Goal: Task Accomplishment & Management: Manage account settings

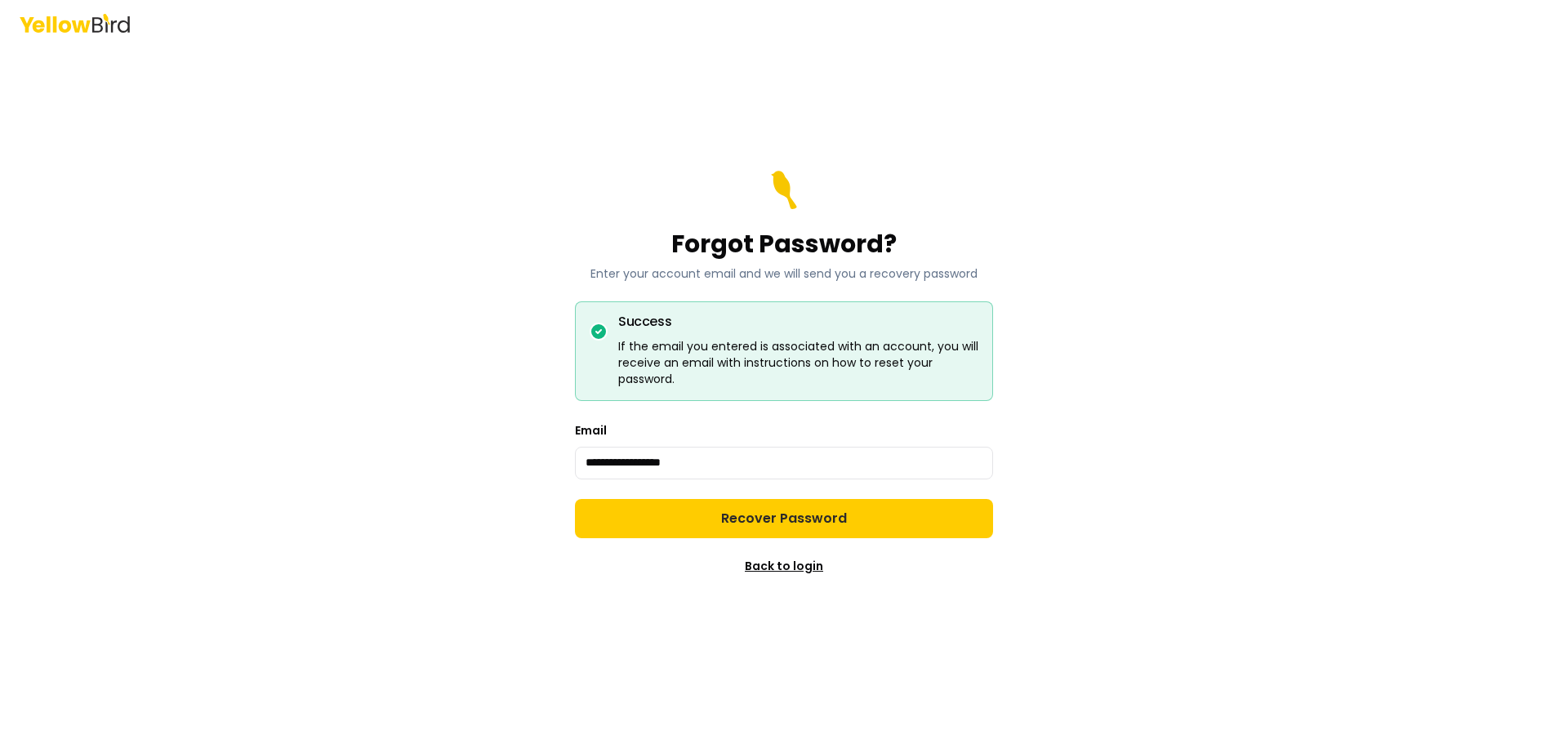
click at [793, 561] on link "Back to login" at bounding box center [784, 565] width 79 height 17
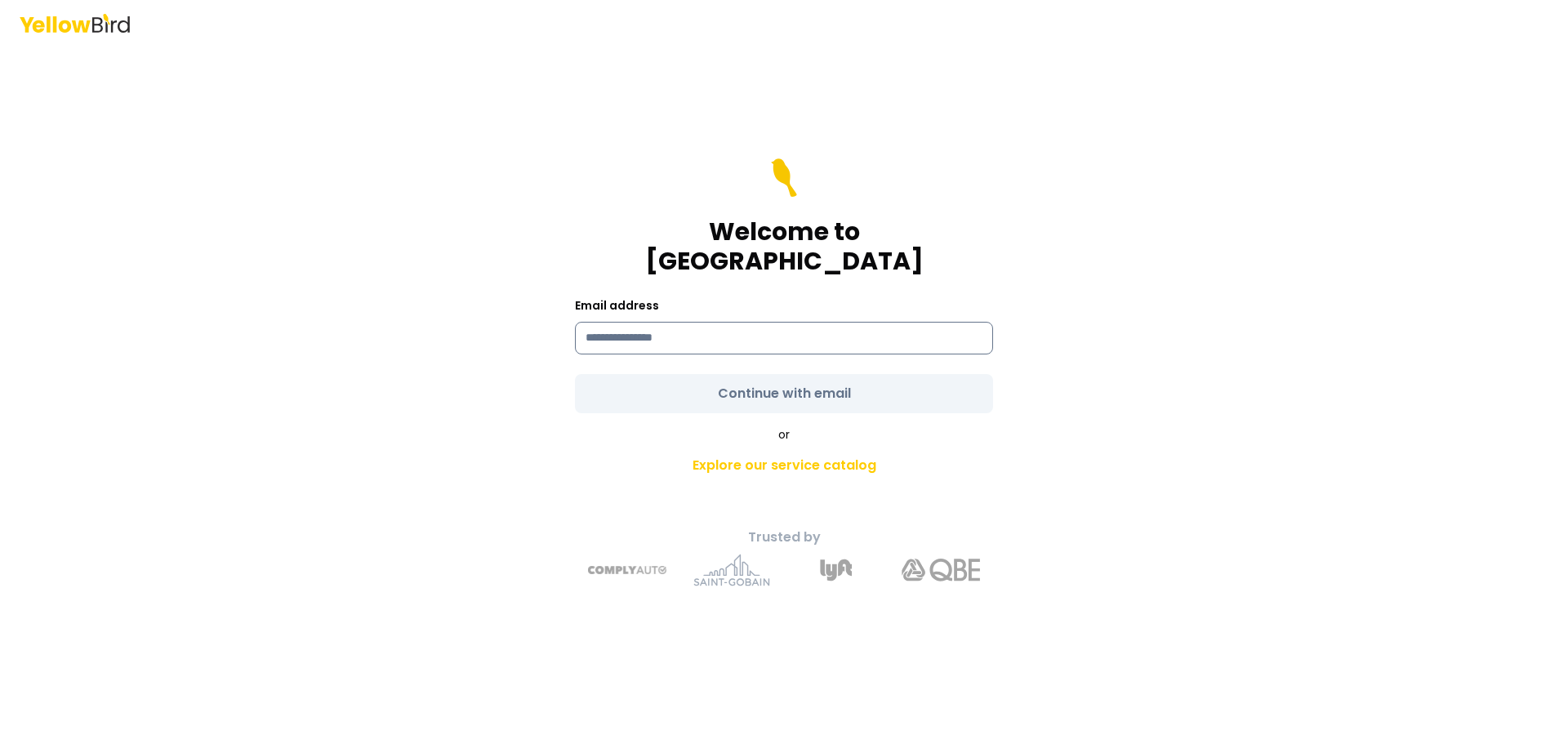
click at [772, 327] on input at bounding box center [784, 338] width 418 height 32
type input "**********"
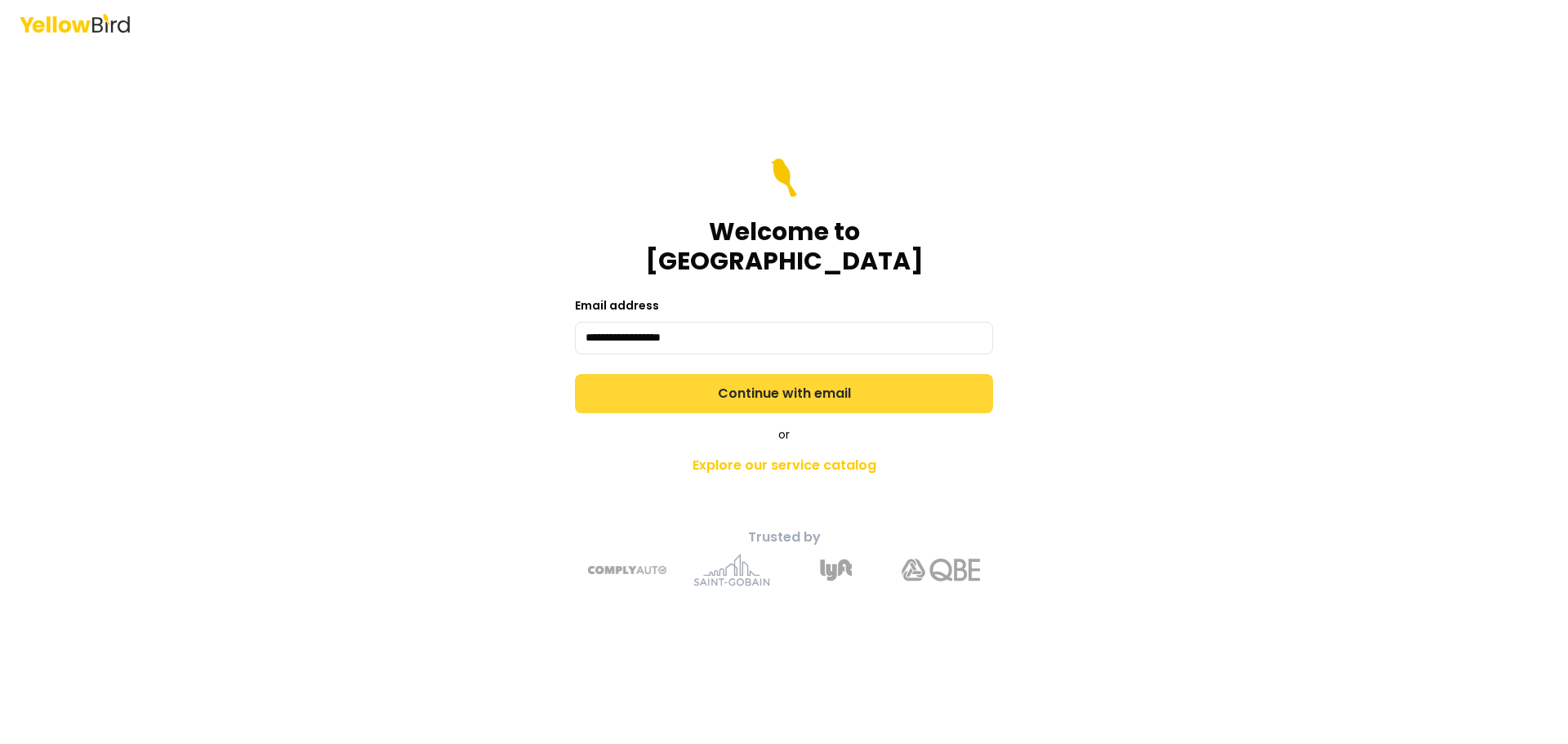
click at [817, 376] on form "**********" at bounding box center [784, 286] width 418 height 255
click at [809, 380] on button "Continue with email" at bounding box center [784, 394] width 418 height 39
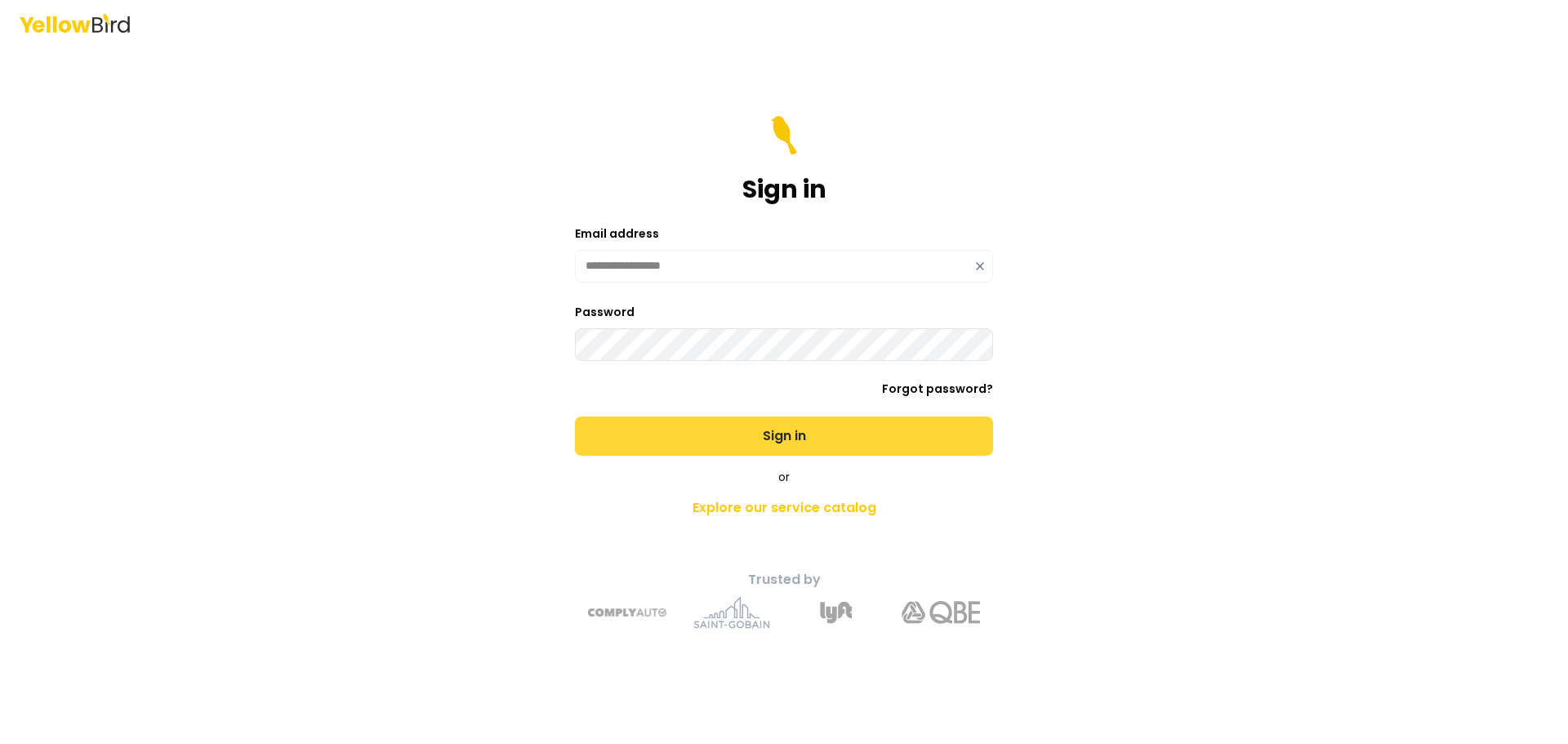
click at [701, 436] on button "Sign in" at bounding box center [784, 436] width 418 height 39
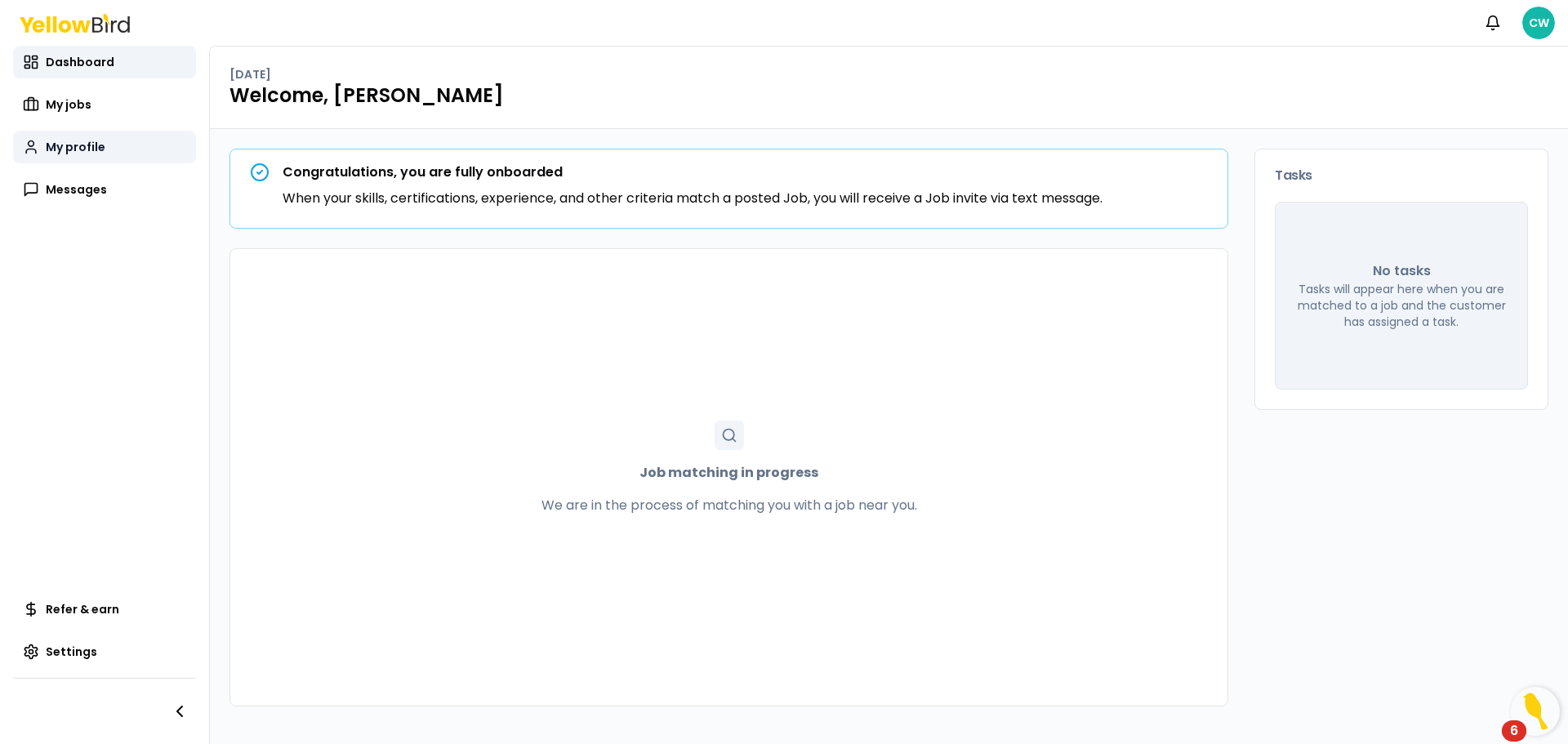
click at [96, 153] on span "My profile" at bounding box center [76, 146] width 60 height 17
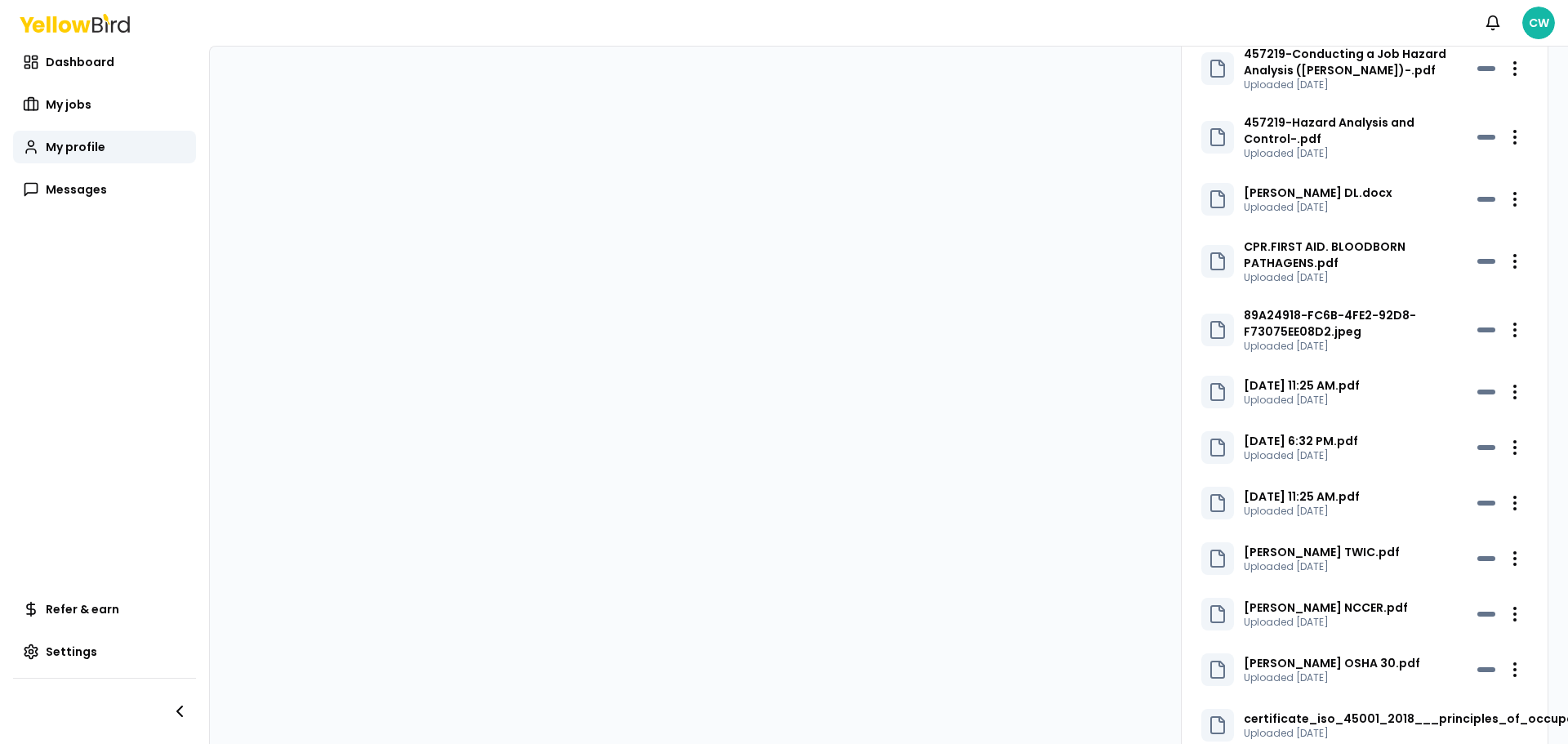
scroll to position [1306, 0]
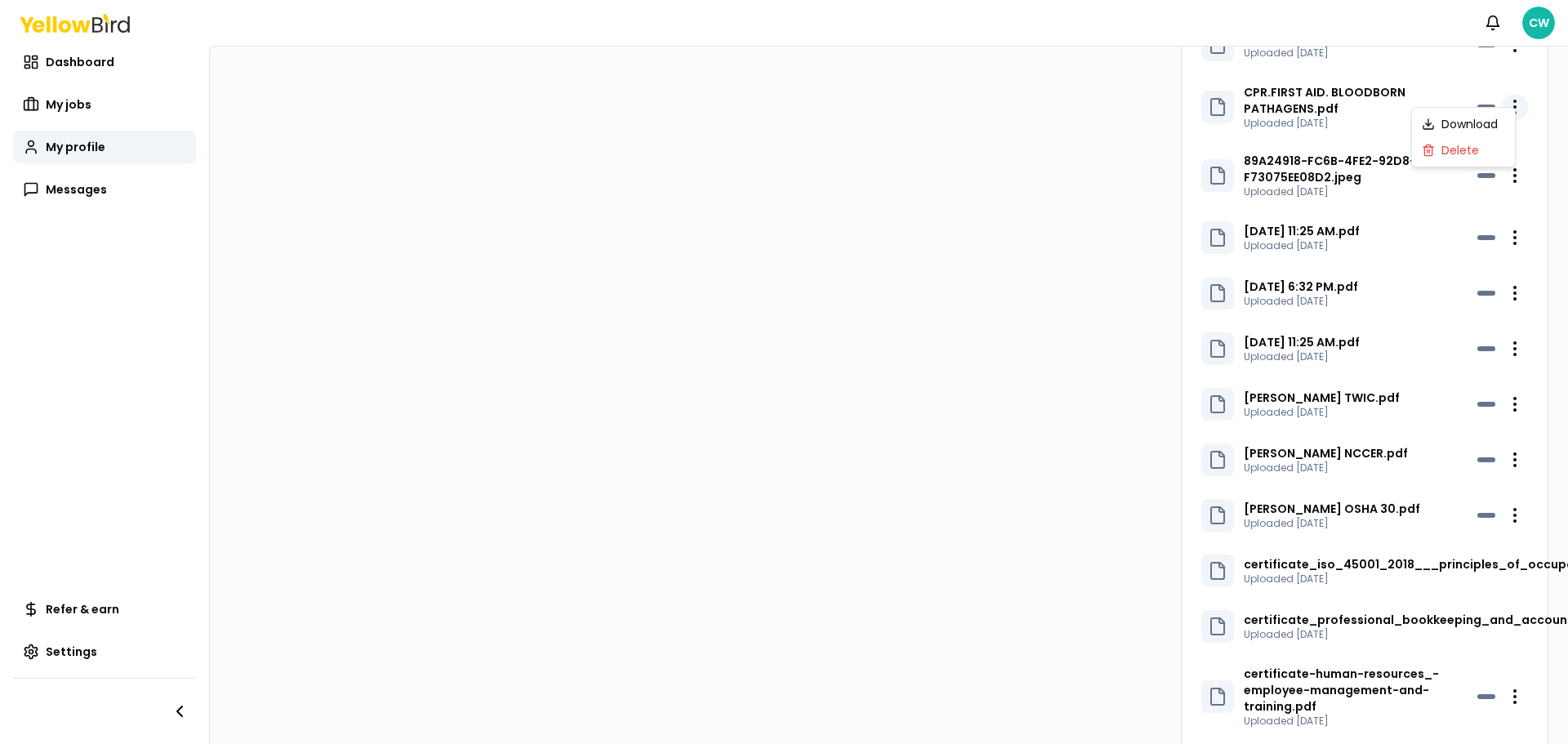
click at [1503, 89] on html "Notifications CW Dashboard My jobs My profile Messages Refer & earn Settings CW…" at bounding box center [784, 372] width 1568 height 744
click at [1475, 142] on div "Delete" at bounding box center [1464, 150] width 96 height 27
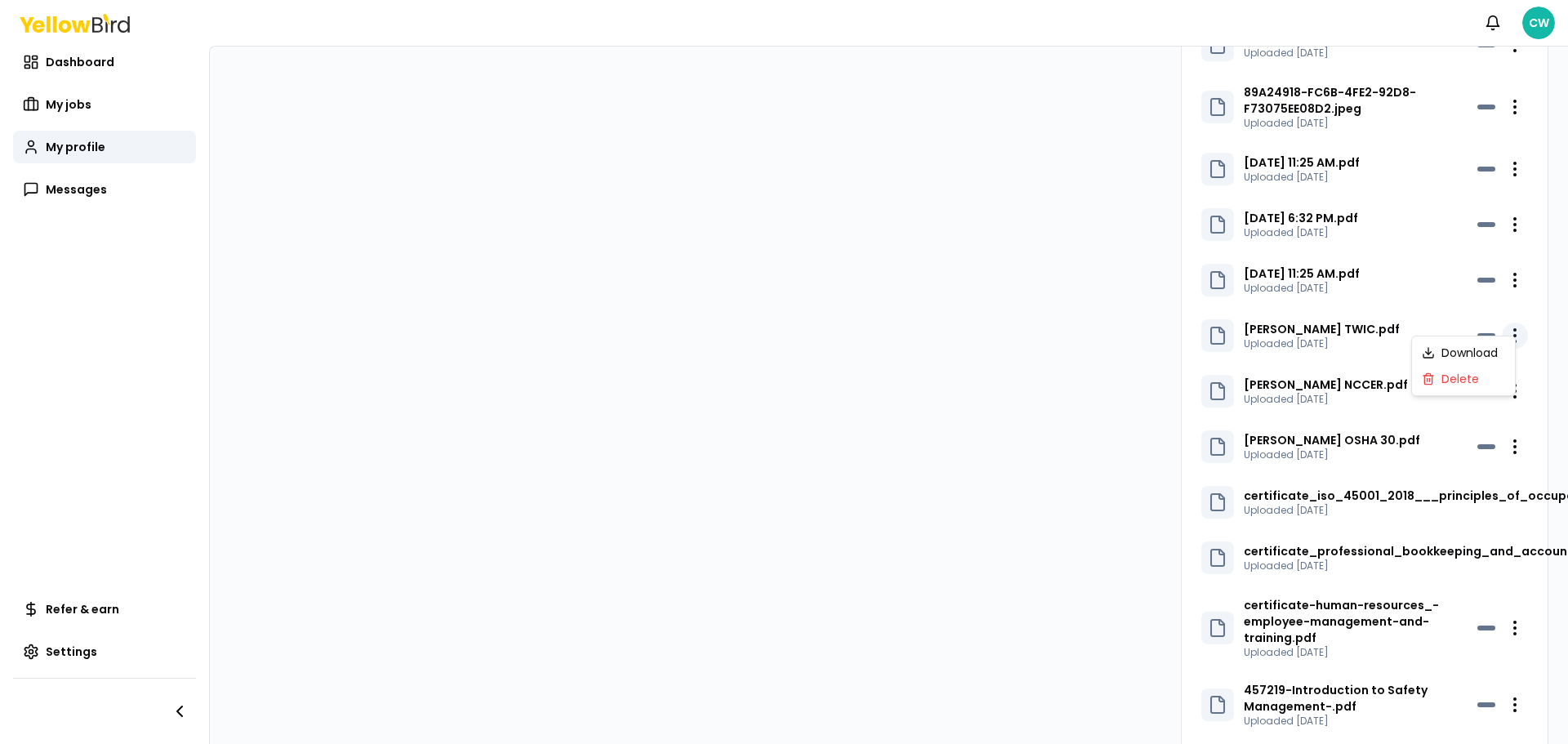
click at [1502, 321] on html "Notifications CW Dashboard My jobs My profile Messages Refer & earn Settings CW…" at bounding box center [784, 372] width 1568 height 744
click at [1459, 378] on div "Delete" at bounding box center [1464, 379] width 96 height 27
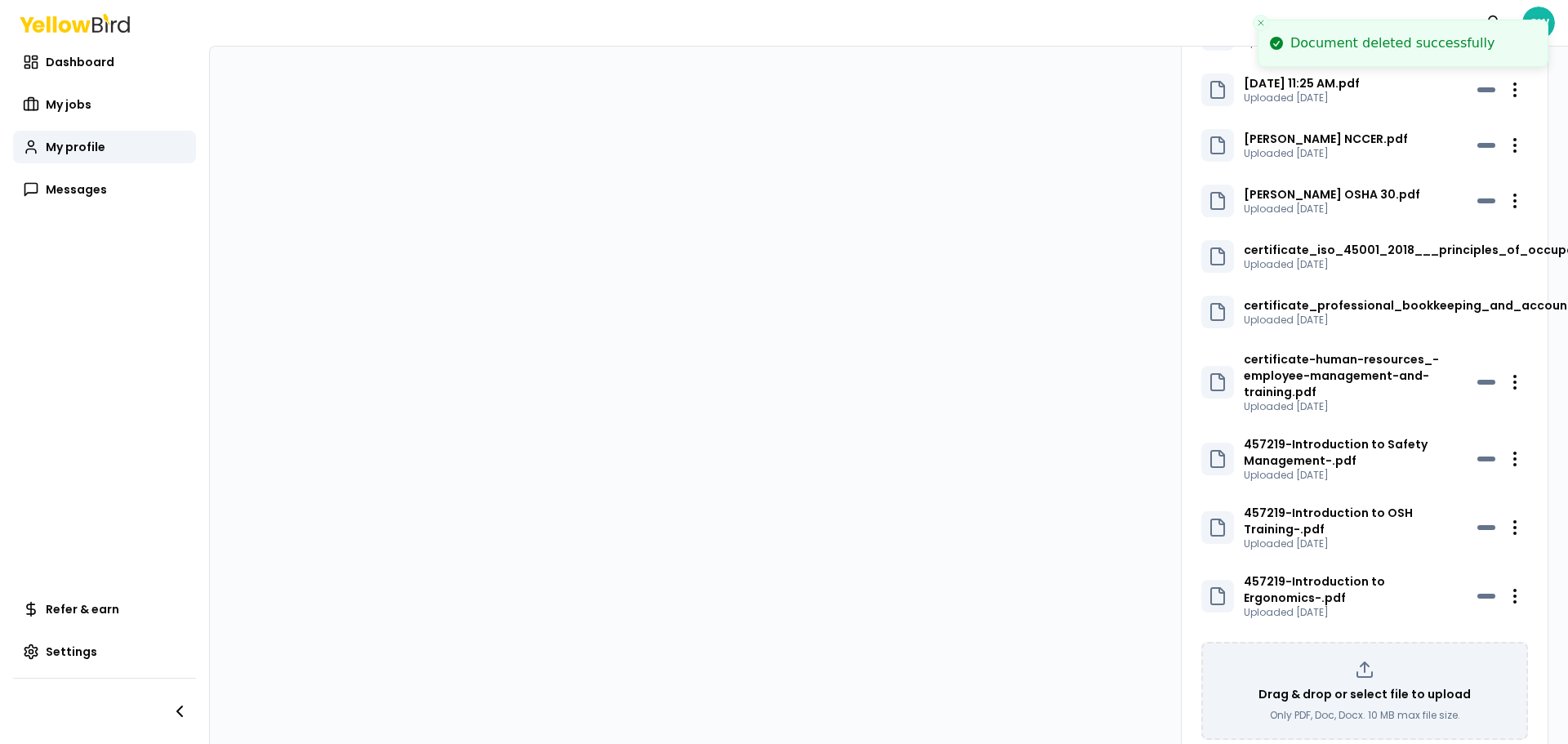
scroll to position [1522, 0]
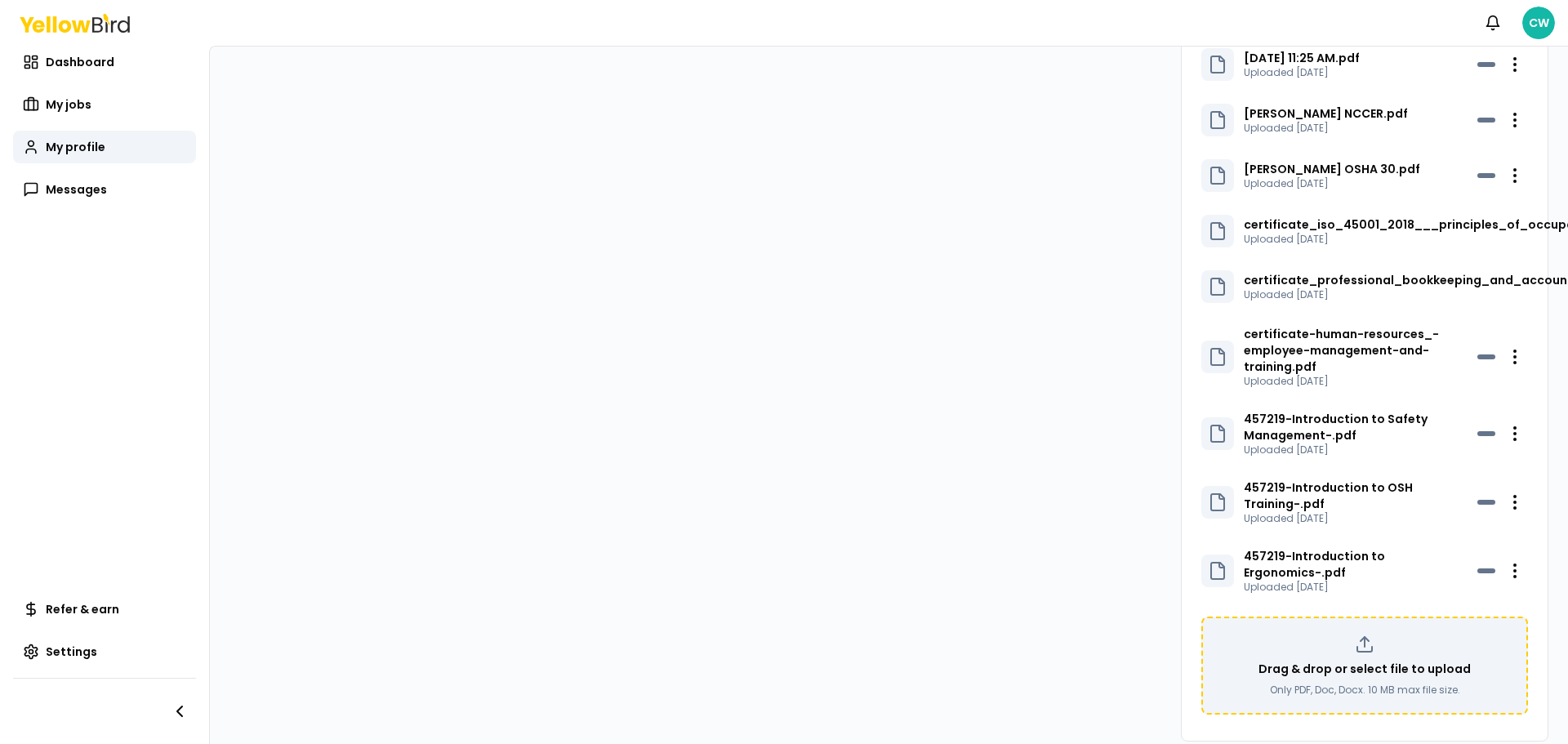
click at [1400, 661] on p "Drag & drop or select file to upload" at bounding box center [1365, 668] width 212 height 17
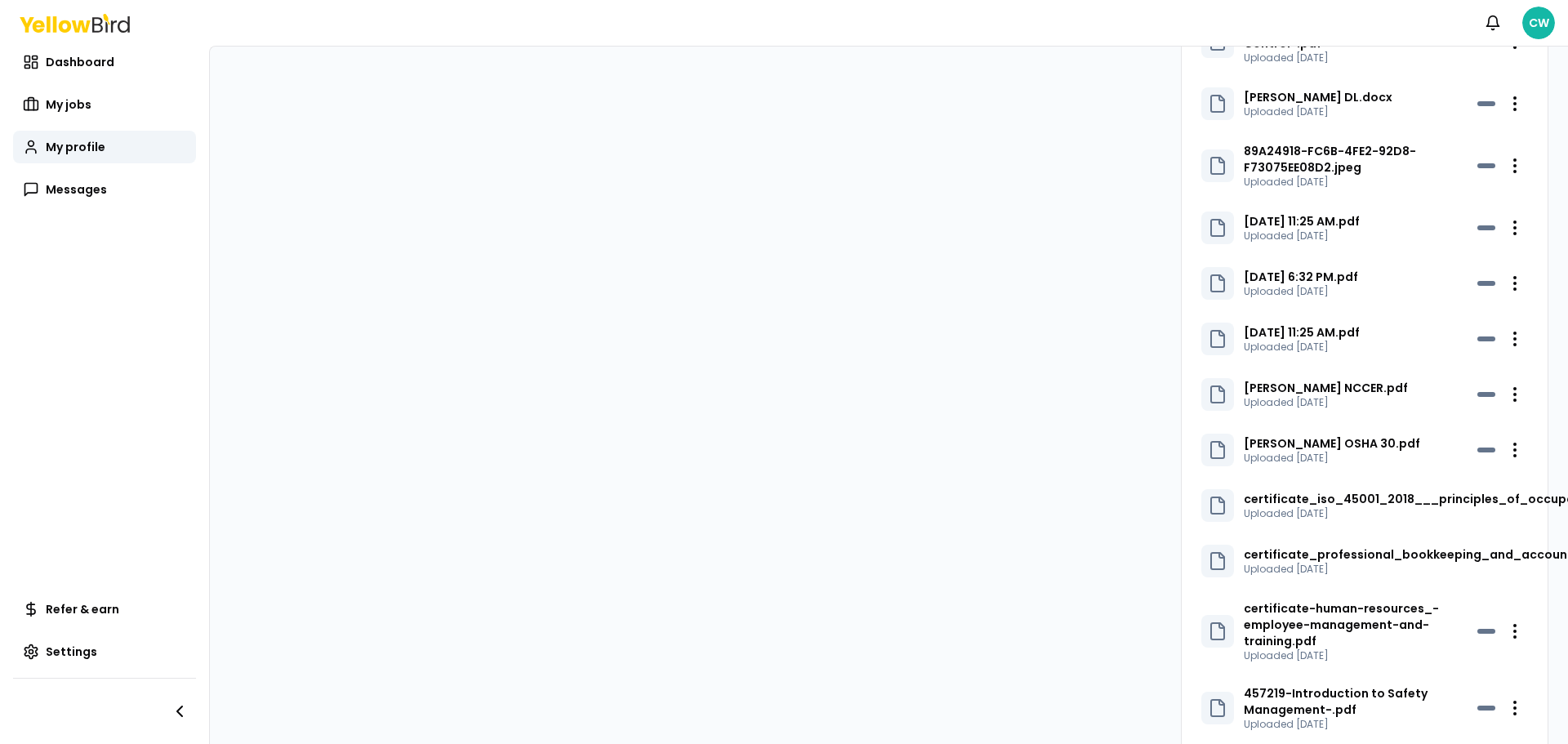
scroll to position [1166, 0]
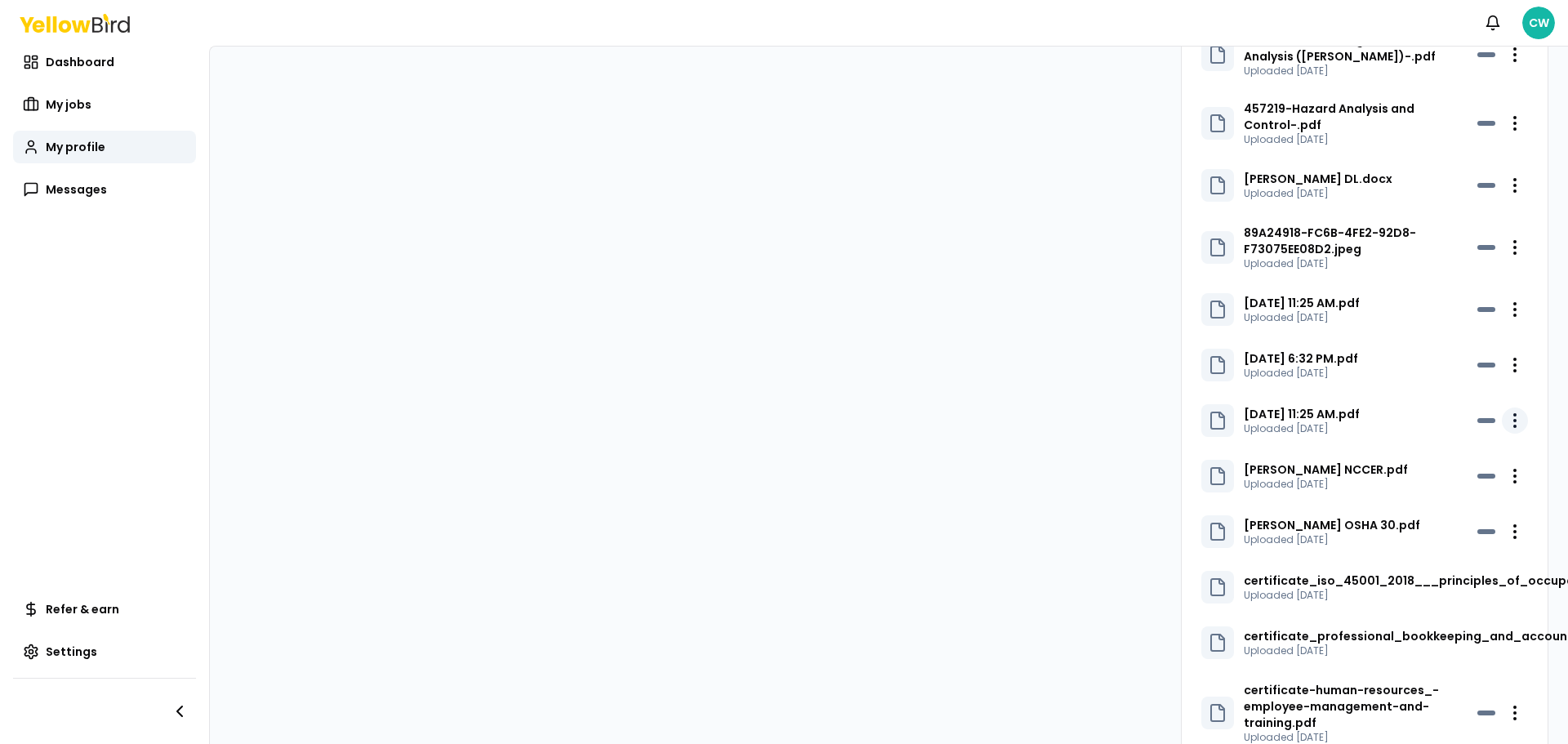
click at [1504, 405] on html "Notifications CW Dashboard My jobs My profile Messages Refer & earn Settings CW…" at bounding box center [784, 372] width 1568 height 744
click at [1465, 464] on div "Delete" at bounding box center [1464, 463] width 96 height 27
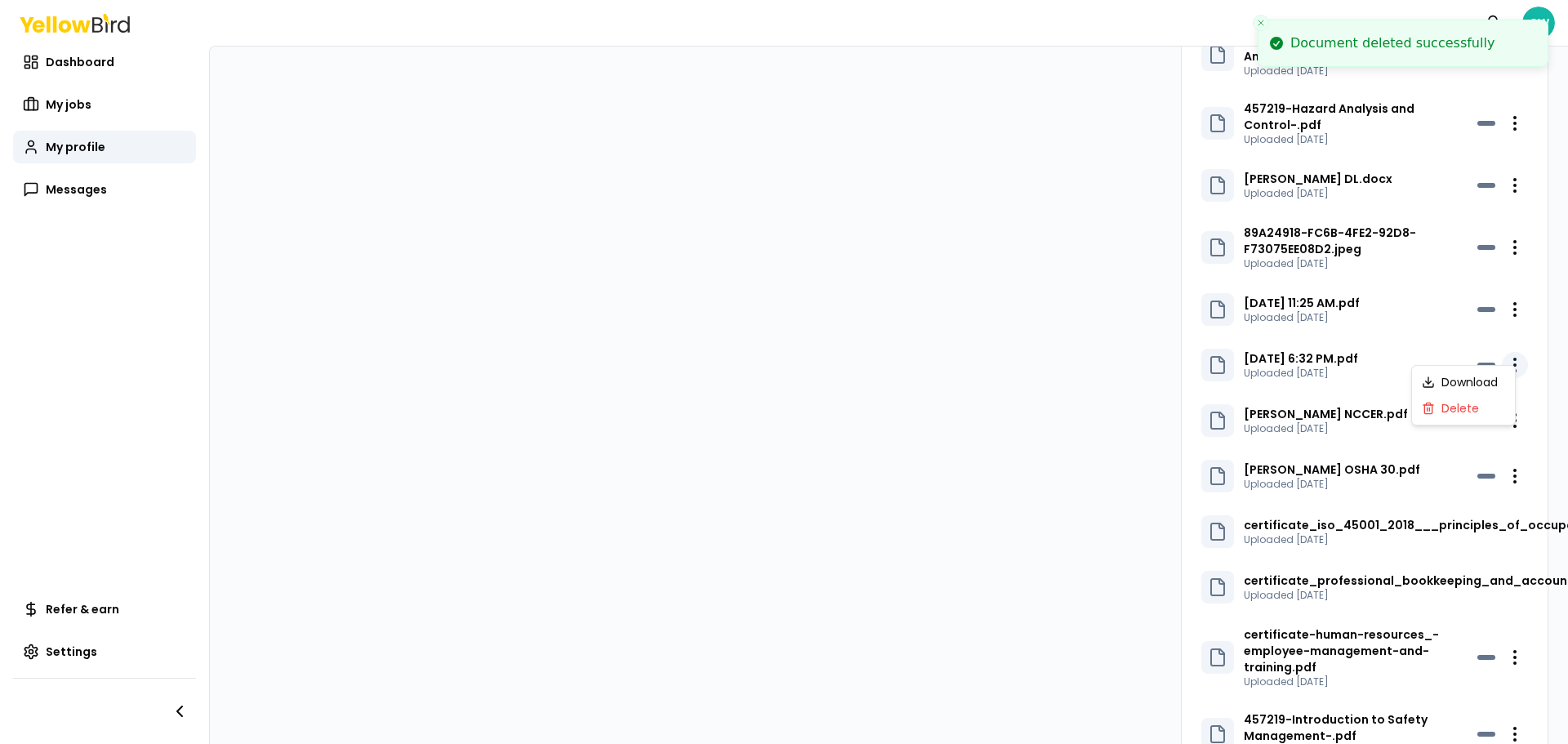
click at [1504, 354] on html "Document deleted successfully Notifications CW Dashboard My jobs My profile Mes…" at bounding box center [784, 372] width 1568 height 744
click at [1470, 409] on div "Delete" at bounding box center [1464, 408] width 96 height 27
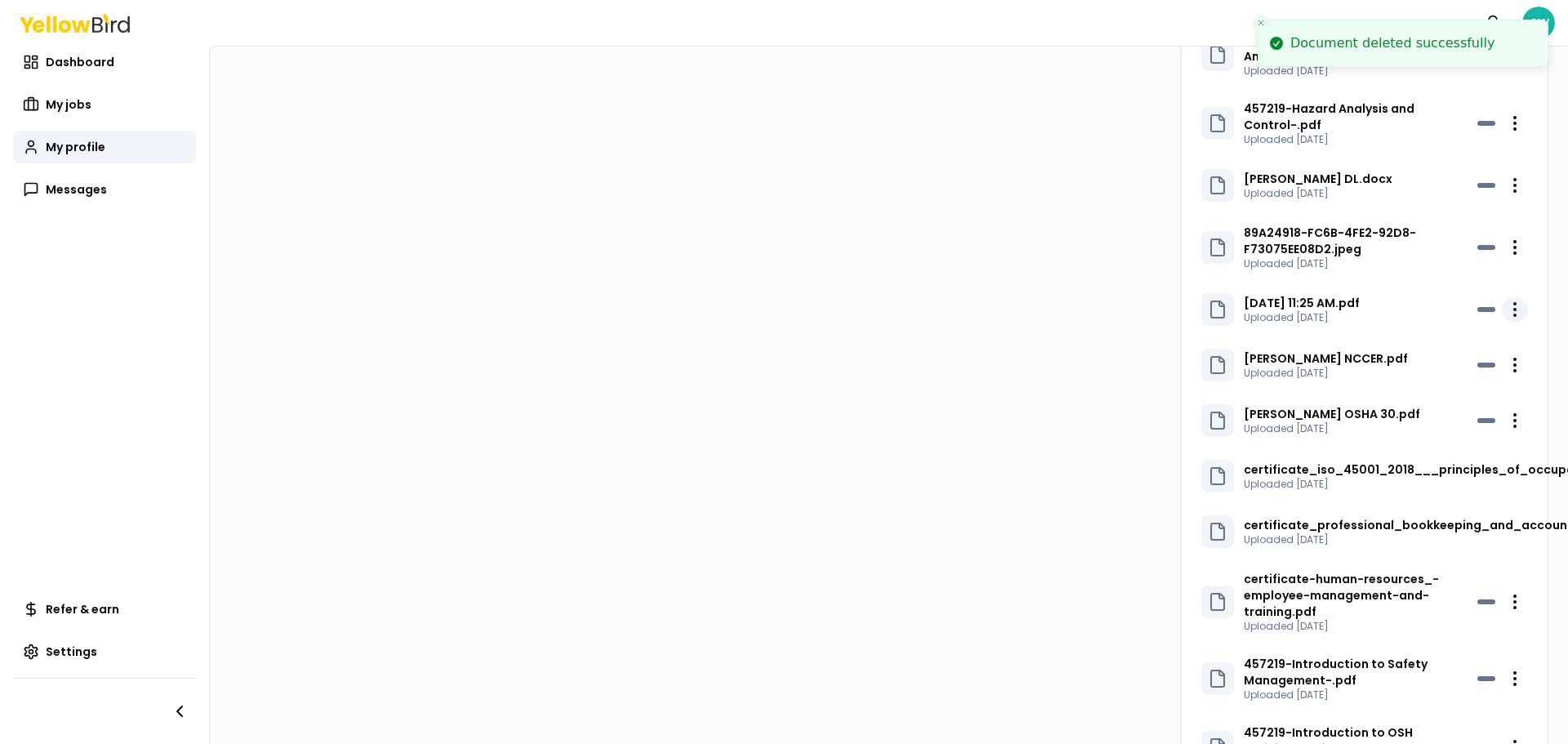
click at [1507, 290] on html "Document deleted successfully Notifications CW Dashboard My jobs My profile Mes…" at bounding box center [784, 372] width 1568 height 744
click at [1469, 352] on div "Delete" at bounding box center [1464, 352] width 96 height 27
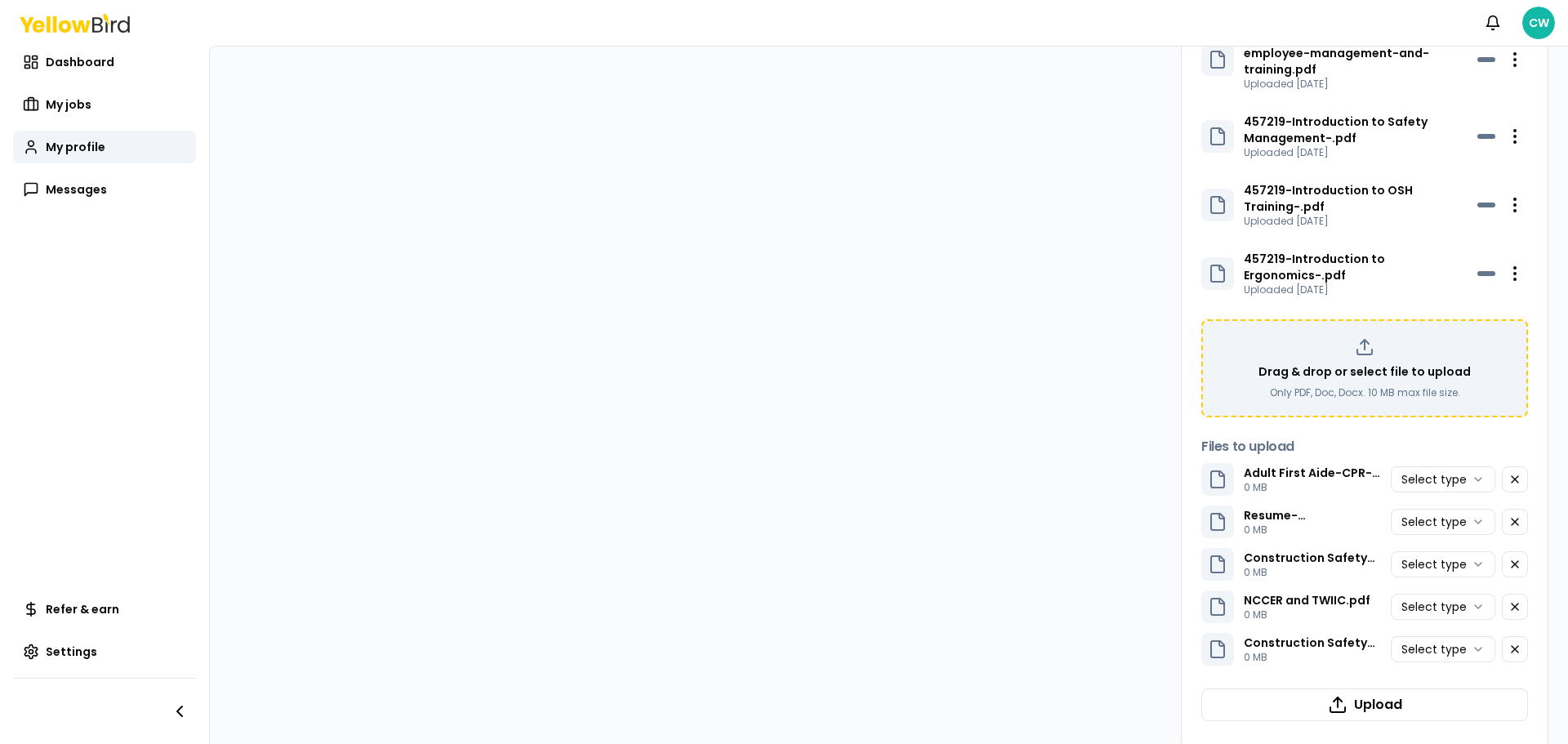
scroll to position [1660, 0]
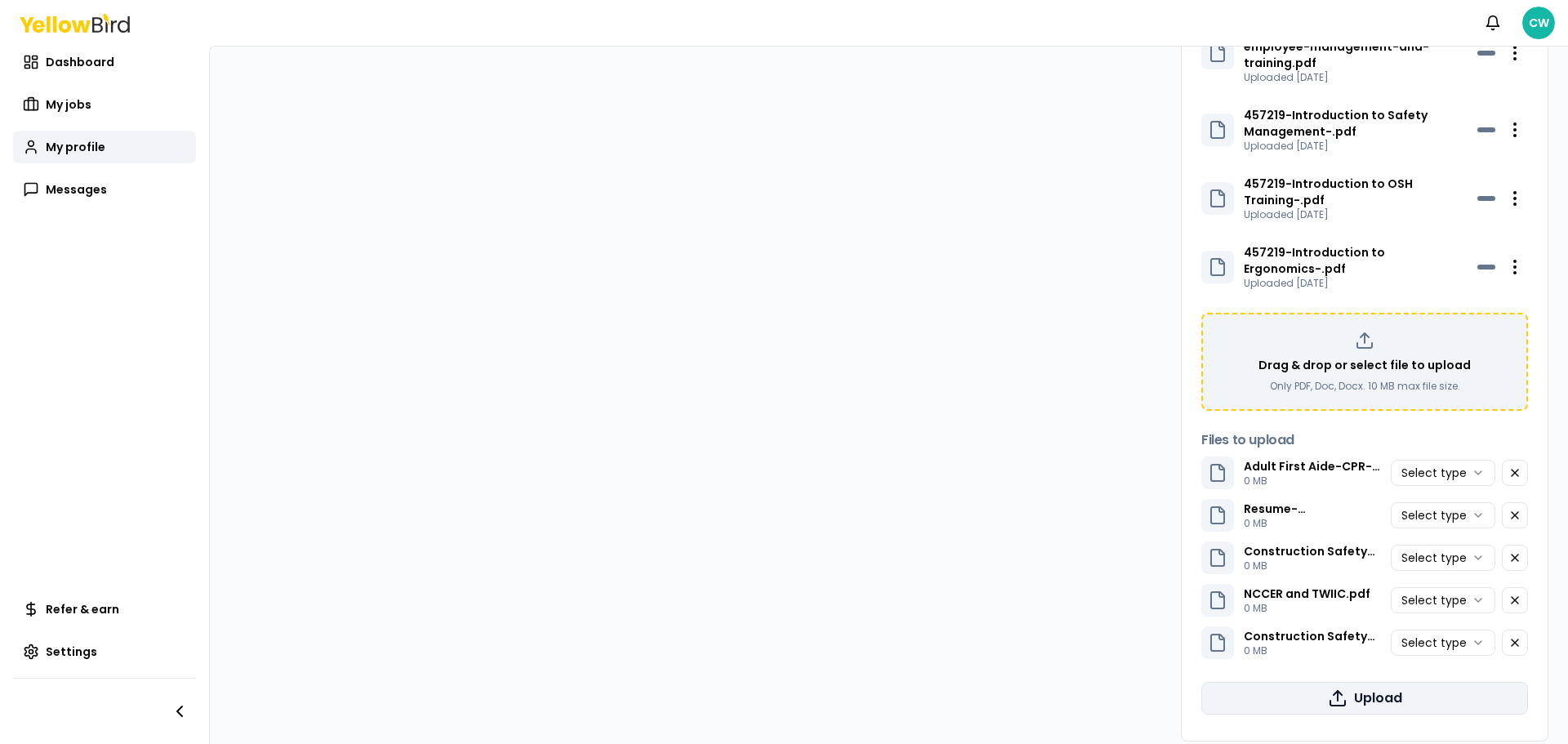
click at [1357, 682] on button "Upload" at bounding box center [1365, 698] width 327 height 32
click at [1471, 445] on html "Notifications CW Dashboard My jobs My profile Messages Refer & earn Settings CW…" at bounding box center [784, 372] width 1568 height 744
click at [1473, 490] on html "Notifications CW Dashboard My jobs My profile Messages Refer & earn Settings CW…" at bounding box center [784, 372] width 1568 height 744
click at [1472, 530] on html "Notifications CW Dashboard My jobs My profile Messages Refer & earn Settings CW…" at bounding box center [784, 372] width 1568 height 744
click at [1470, 485] on html "Notifications CW Dashboard My jobs My profile Messages Refer & earn Settings CW…" at bounding box center [784, 372] width 1568 height 744
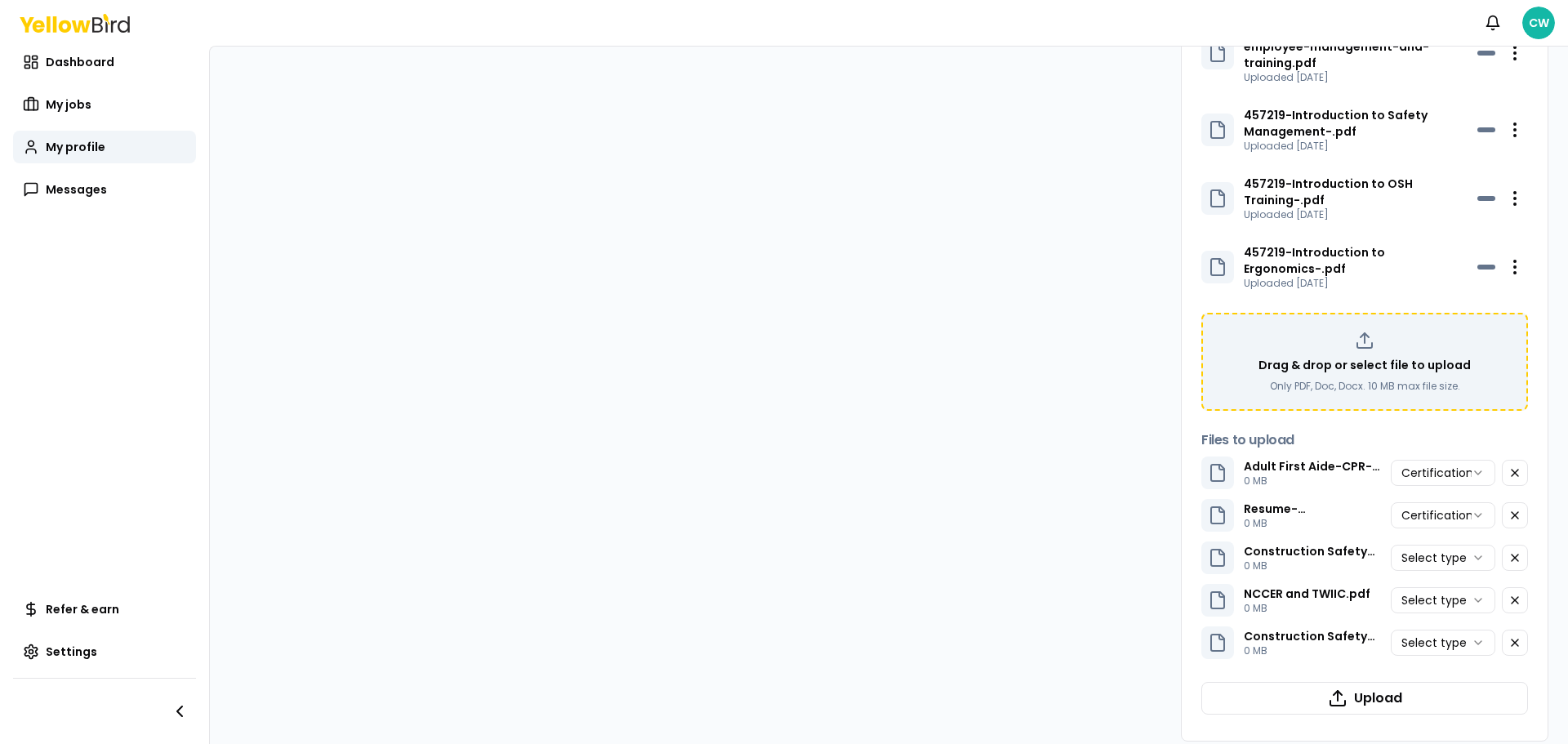
click at [1466, 487] on html "Notifications CW Dashboard My jobs My profile Messages Refer & earn Settings CW…" at bounding box center [784, 372] width 1568 height 744
click at [1469, 532] on html "Notifications CW Dashboard My jobs My profile Messages Refer & earn Settings CW…" at bounding box center [784, 372] width 1568 height 744
click at [1470, 571] on html "Notifications CW Dashboard My jobs My profile Messages Refer & earn Settings CW…" at bounding box center [784, 372] width 1568 height 744
click at [1472, 615] on html "Notifications CW Dashboard My jobs My profile Messages Refer & earn Settings CW…" at bounding box center [784, 372] width 1568 height 744
click at [1436, 682] on button "Upload" at bounding box center [1365, 698] width 327 height 32
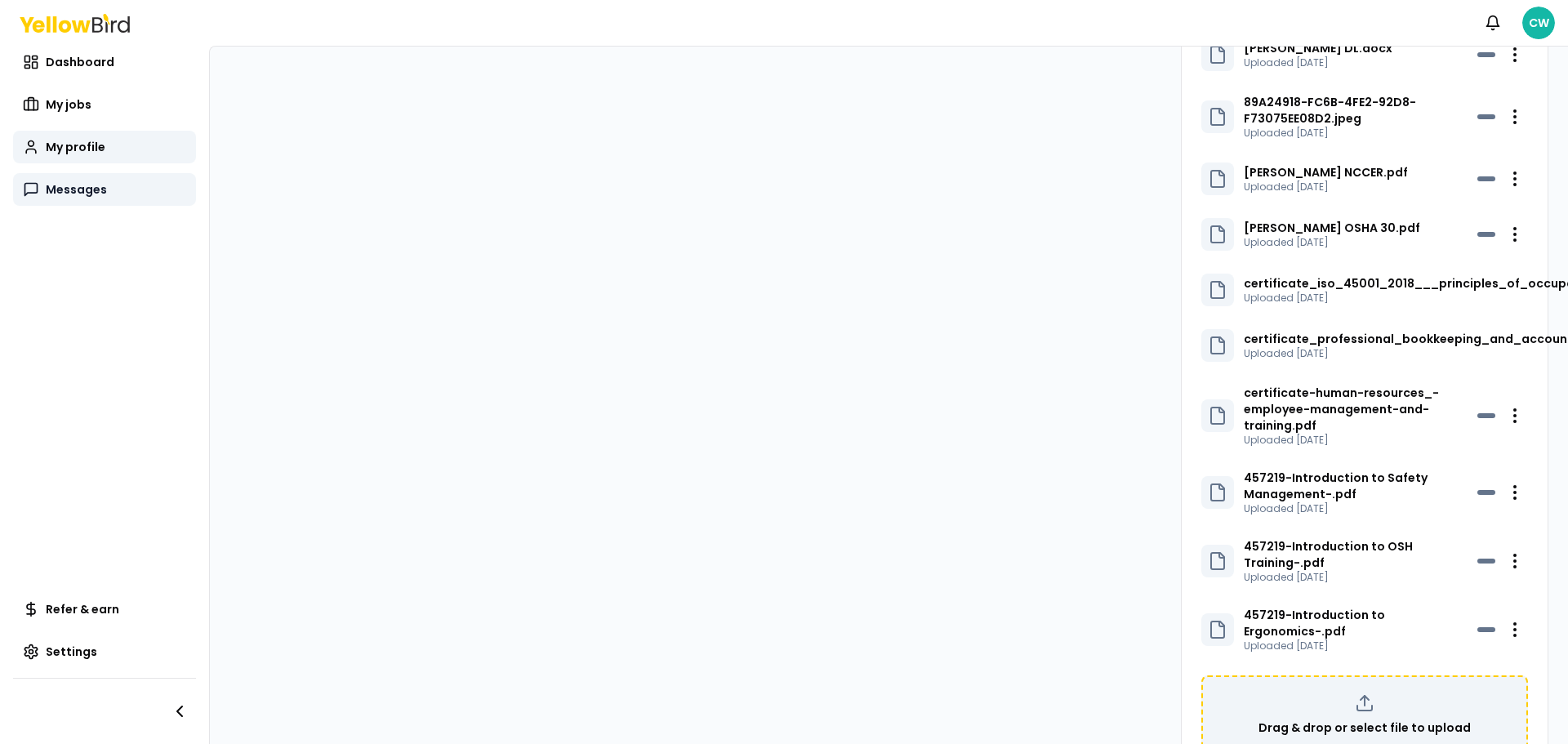
click at [68, 185] on span "Messages" at bounding box center [77, 189] width 61 height 17
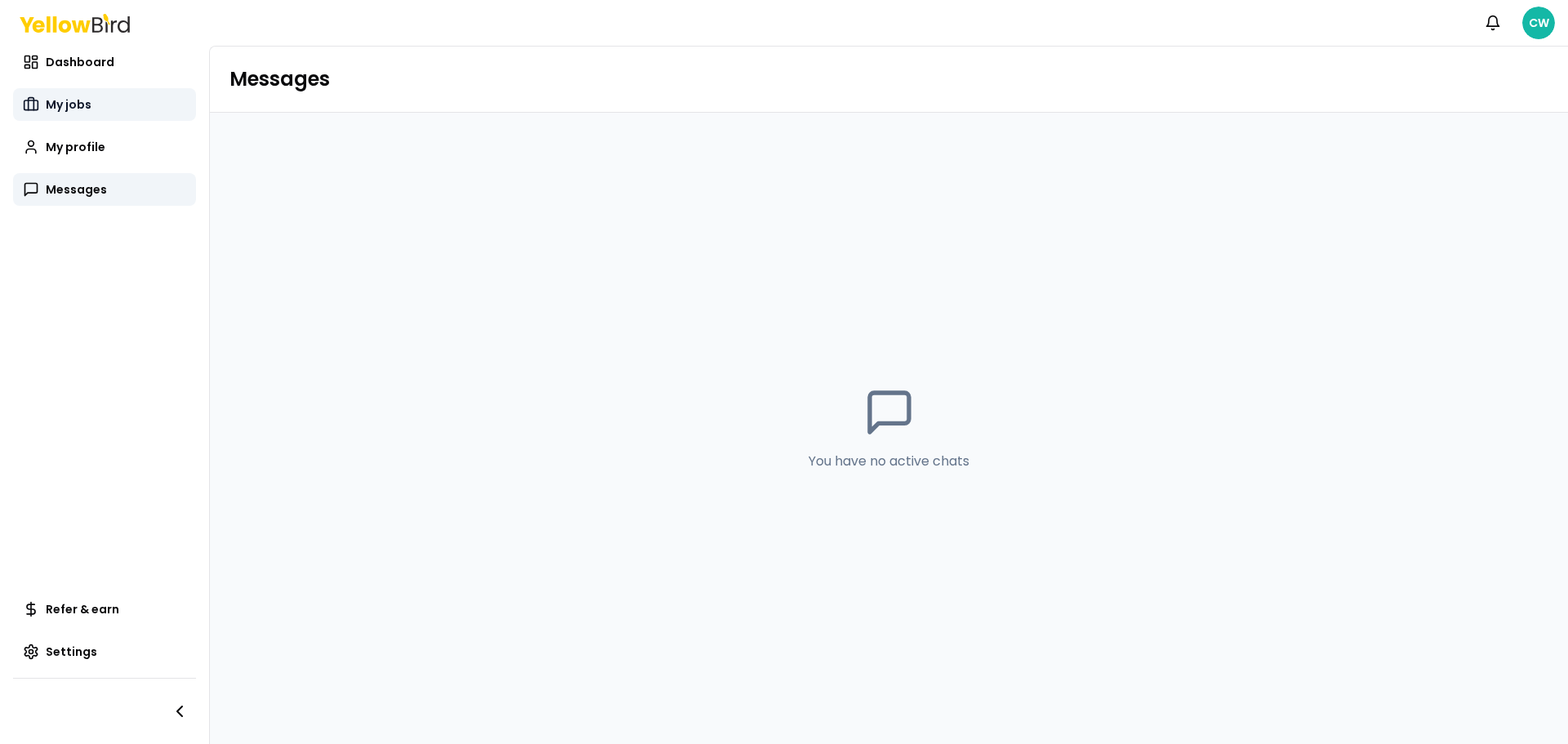
click at [74, 109] on span "My jobs" at bounding box center [69, 104] width 46 height 17
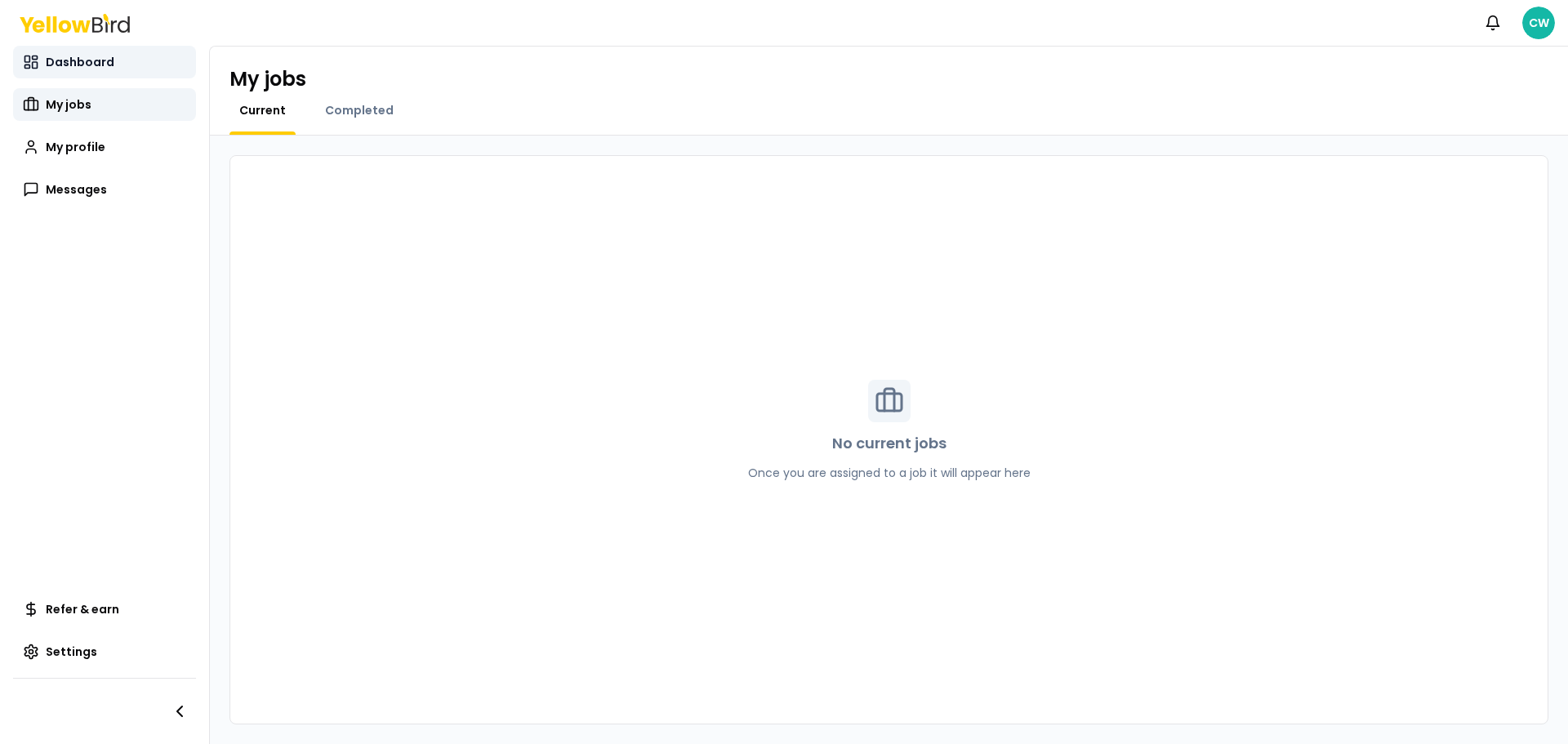
click at [76, 68] on span "Dashboard" at bounding box center [81, 62] width 69 height 17
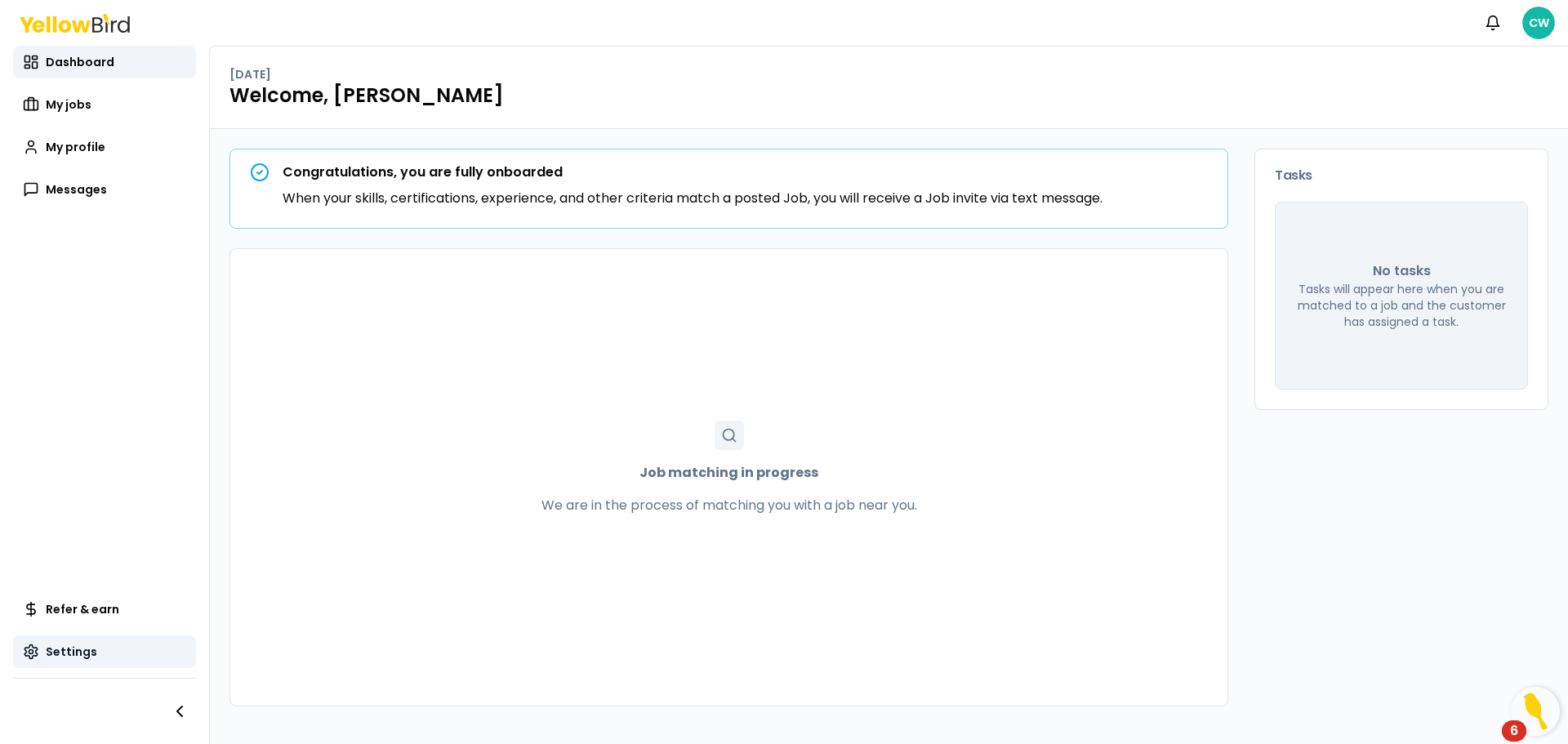
click at [68, 659] on span "Settings" at bounding box center [72, 652] width 51 height 17
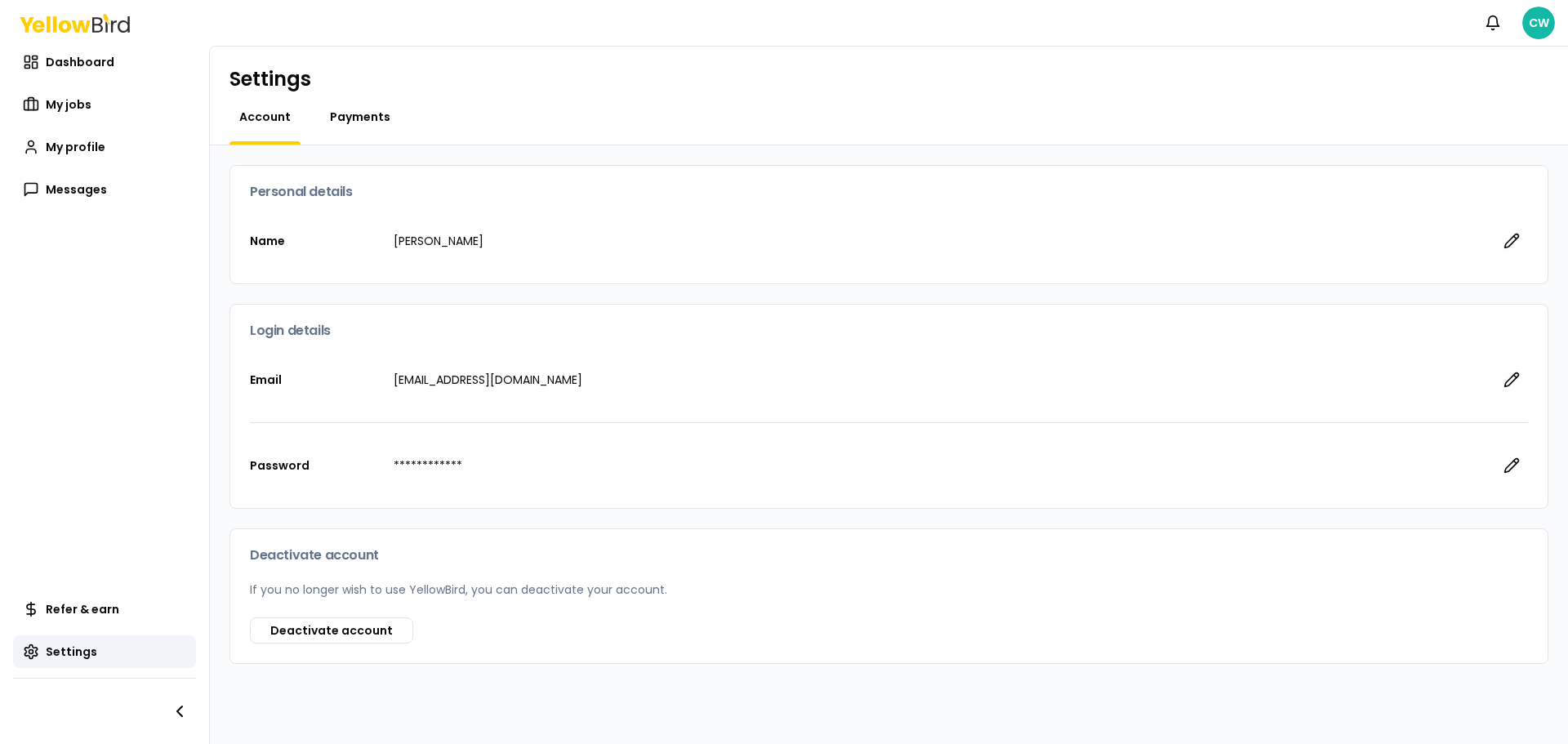
click at [366, 116] on span "Payments" at bounding box center [360, 117] width 61 height 17
